Goal: Transaction & Acquisition: Purchase product/service

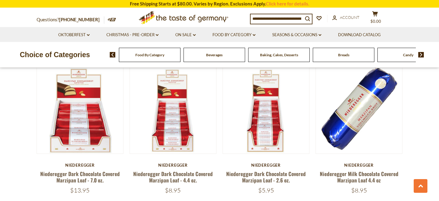
scroll to position [492, 0]
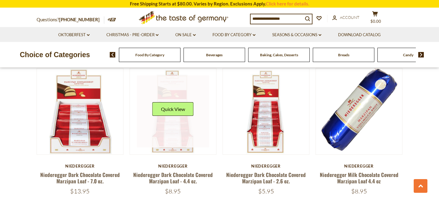
click at [168, 123] on link at bounding box center [173, 112] width 73 height 73
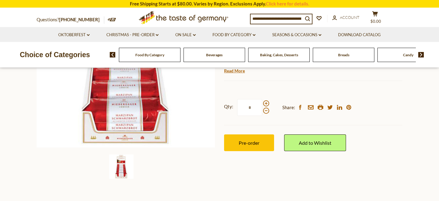
scroll to position [132, 0]
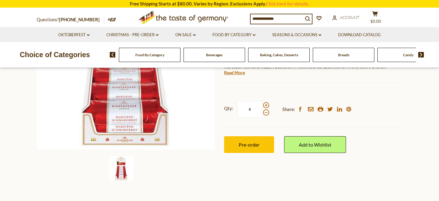
click at [345, 59] on div "Breads" at bounding box center [344, 55] width 62 height 14
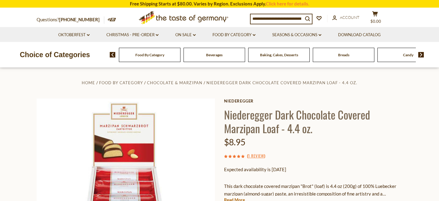
scroll to position [0, 0]
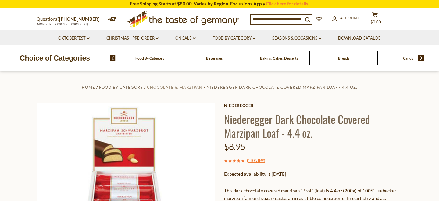
click at [196, 86] on span "Chocolate & Marzipan" at bounding box center [174, 87] width 55 height 5
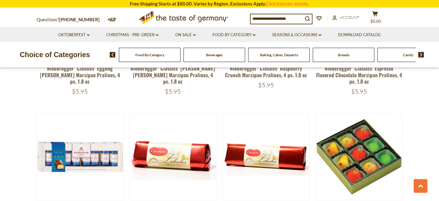
scroll to position [1188, 0]
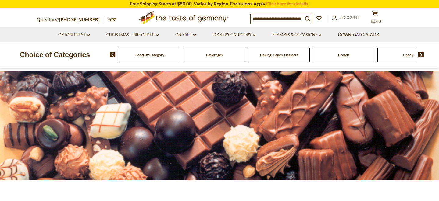
scroll to position [0, 0]
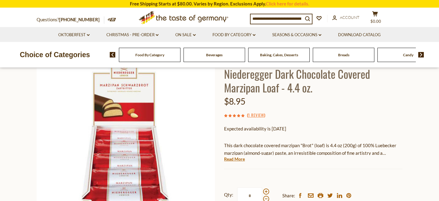
scroll to position [41, 0]
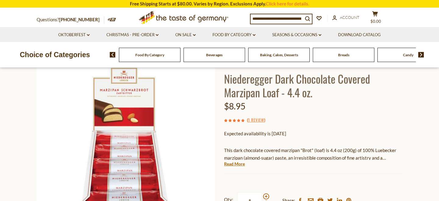
click at [245, 163] on div "Niederegger Niederegger Dark Chocolate Covered Marzipan Loaf - 4.4 oz. $8.95 ( …" at bounding box center [313, 161] width 178 height 196
click at [240, 164] on link "Read More" at bounding box center [234, 164] width 21 height 6
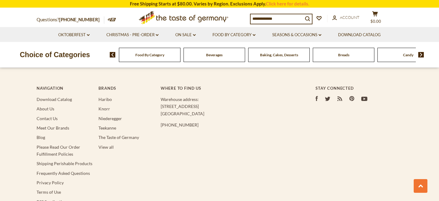
scroll to position [1180, 0]
click at [60, 101] on li "Download Catalog" at bounding box center [65, 98] width 56 height 7
click at [59, 98] on link "Download Catalog" at bounding box center [54, 98] width 35 height 5
